Goal: Find specific page/section: Find specific page/section

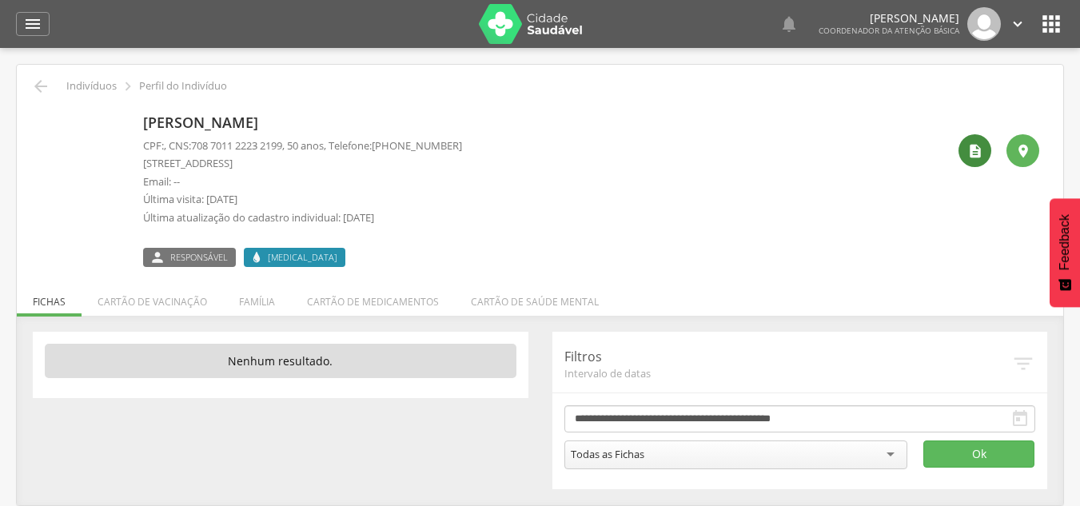
click at [984, 145] on div "" at bounding box center [974, 150] width 33 height 33
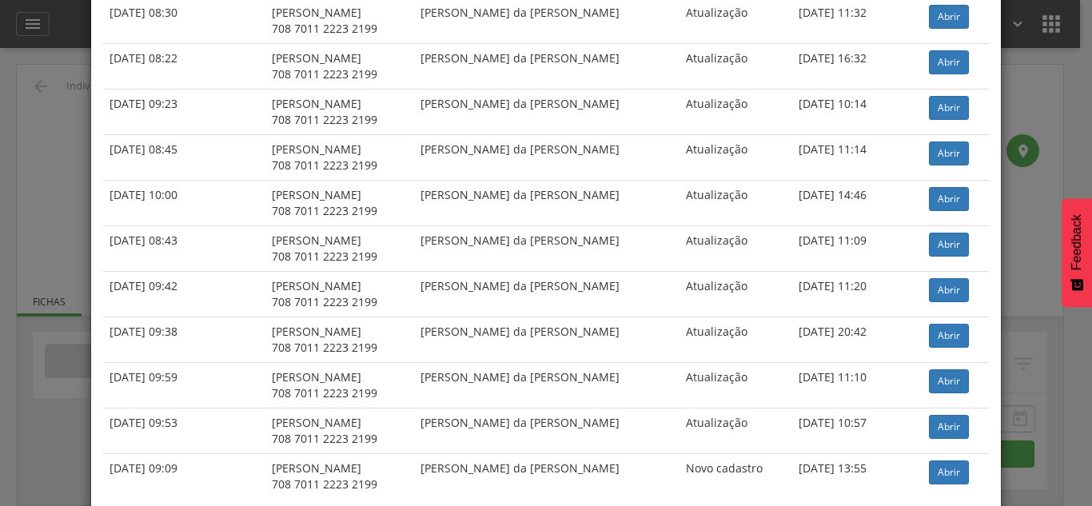
scroll to position [661, 0]
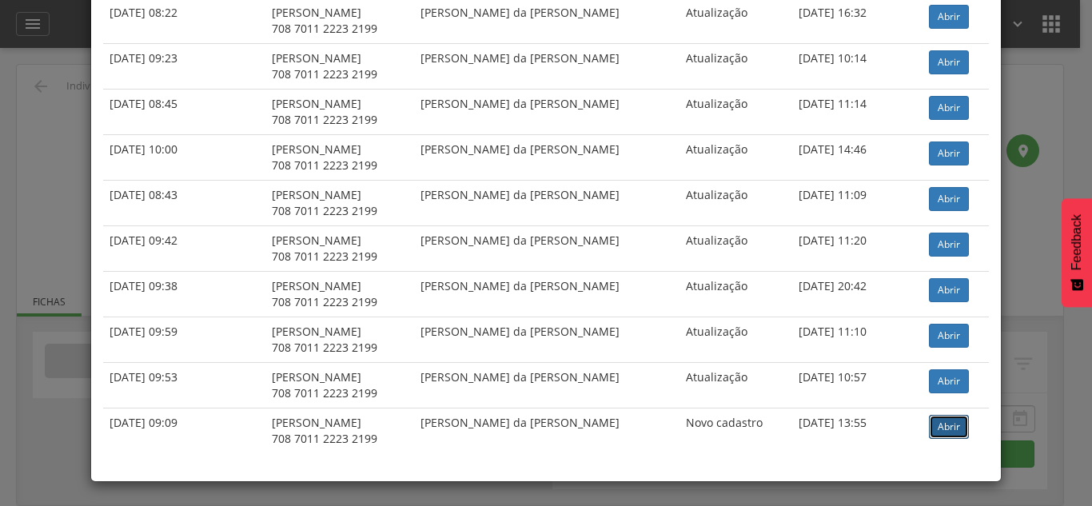
click at [960, 426] on link "Abrir" at bounding box center [949, 427] width 40 height 24
click at [954, 423] on link "Abrir" at bounding box center [949, 427] width 40 height 24
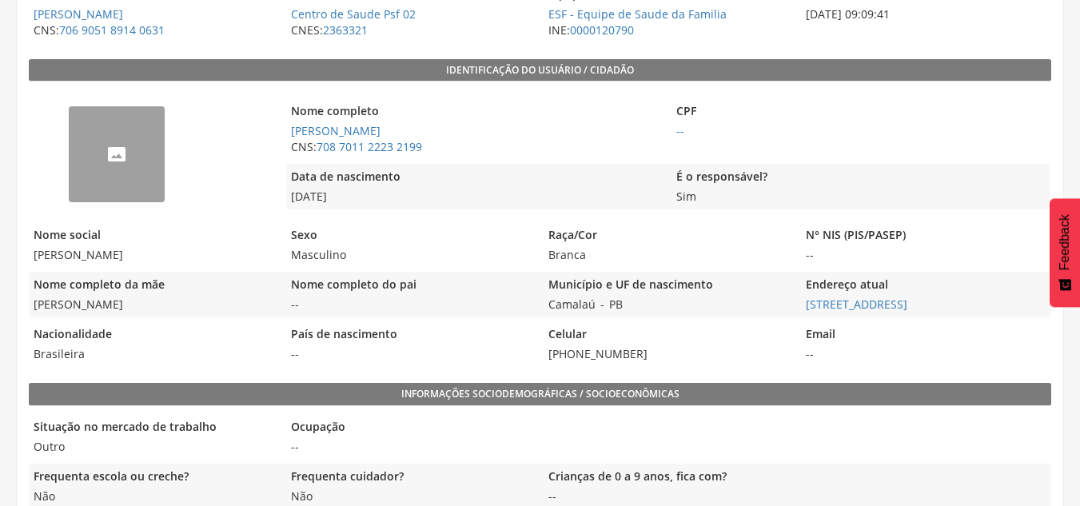
scroll to position [320, 0]
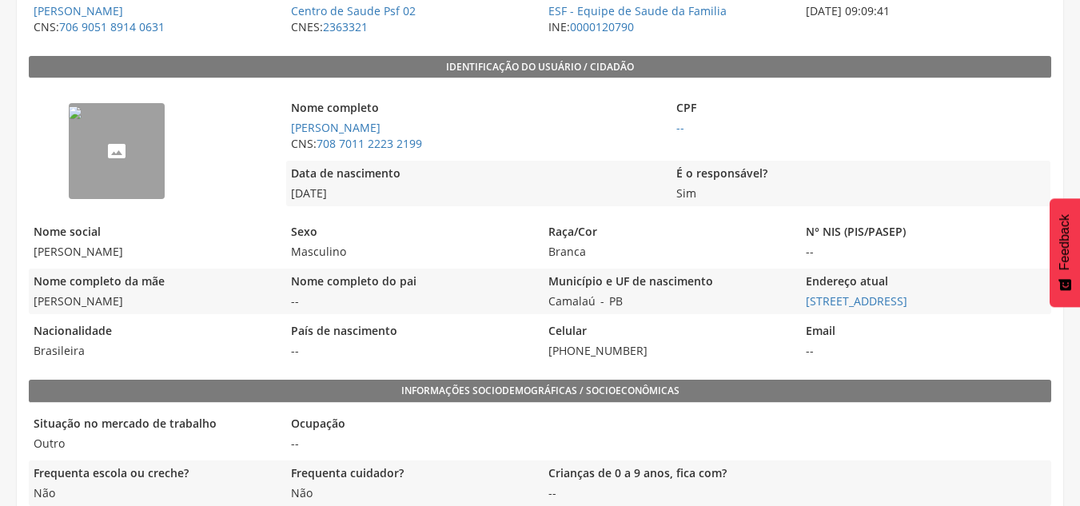
drag, startPoint x: 133, startPoint y: 298, endPoint x: 36, endPoint y: 304, distance: 97.7
click at [36, 304] on span "Maria Ester da Silva" at bounding box center [153, 301] width 249 height 16
copy span "Maria Ester da Silva"
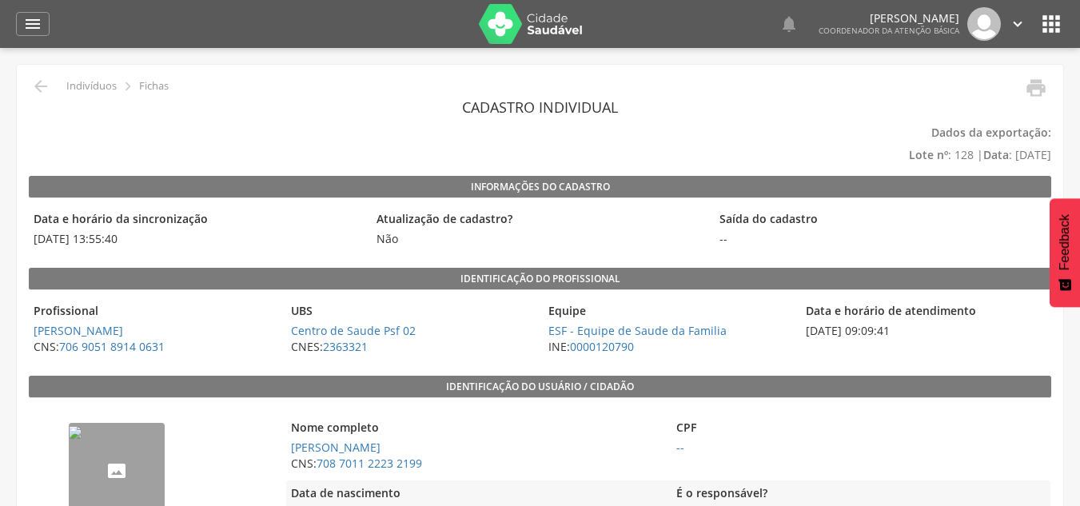
click at [1045, 28] on icon "" at bounding box center [1051, 24] width 26 height 26
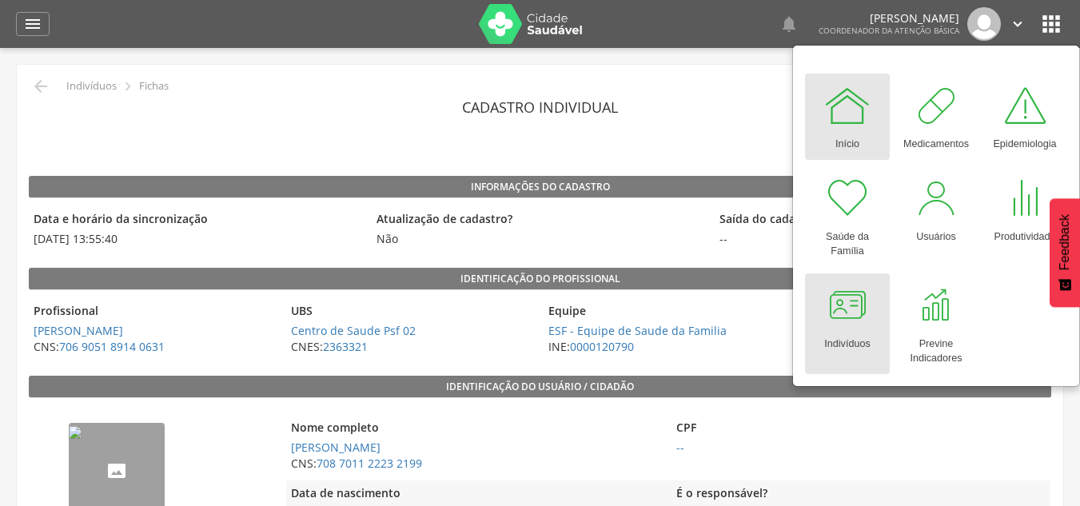
click at [854, 313] on div at bounding box center [847, 305] width 48 height 48
